Goal: Find contact information: Find contact information

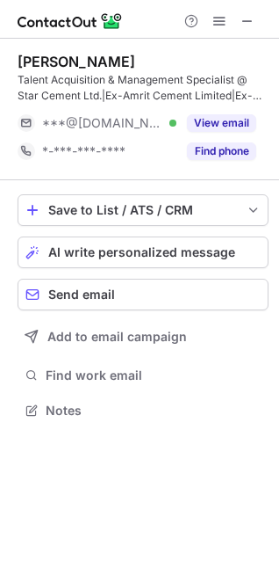
scroll to position [398, 279]
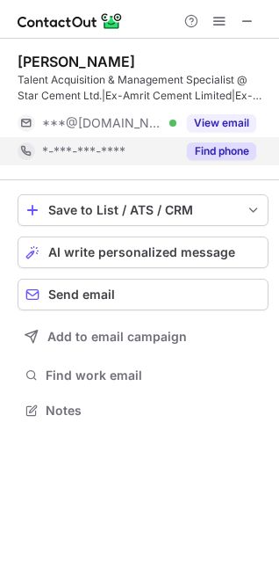
click at [202, 146] on button "Find phone" at bounding box center [221, 151] width 69 height 18
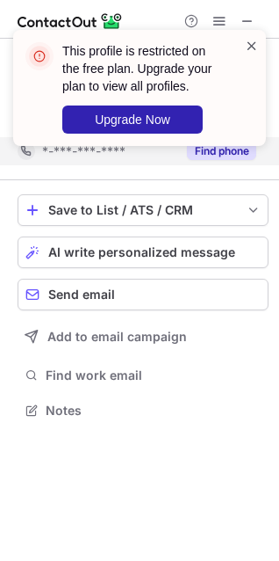
click at [250, 46] on span at bounding box center [252, 46] width 14 height 18
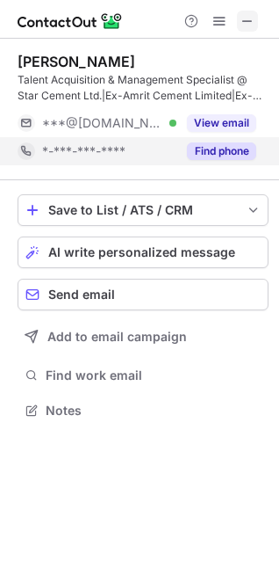
click at [239, 21] on button at bounding box center [247, 21] width 21 height 21
